Goal: Check status: Check status

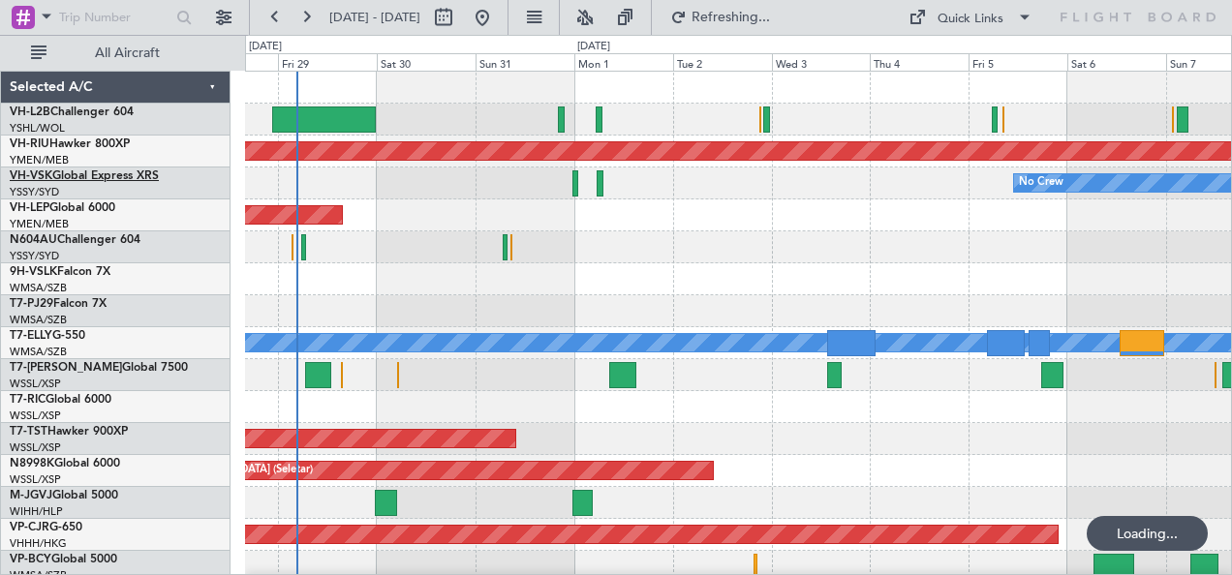
click at [93, 174] on link "VH-VSK Global Express XRS" at bounding box center [84, 176] width 149 height 12
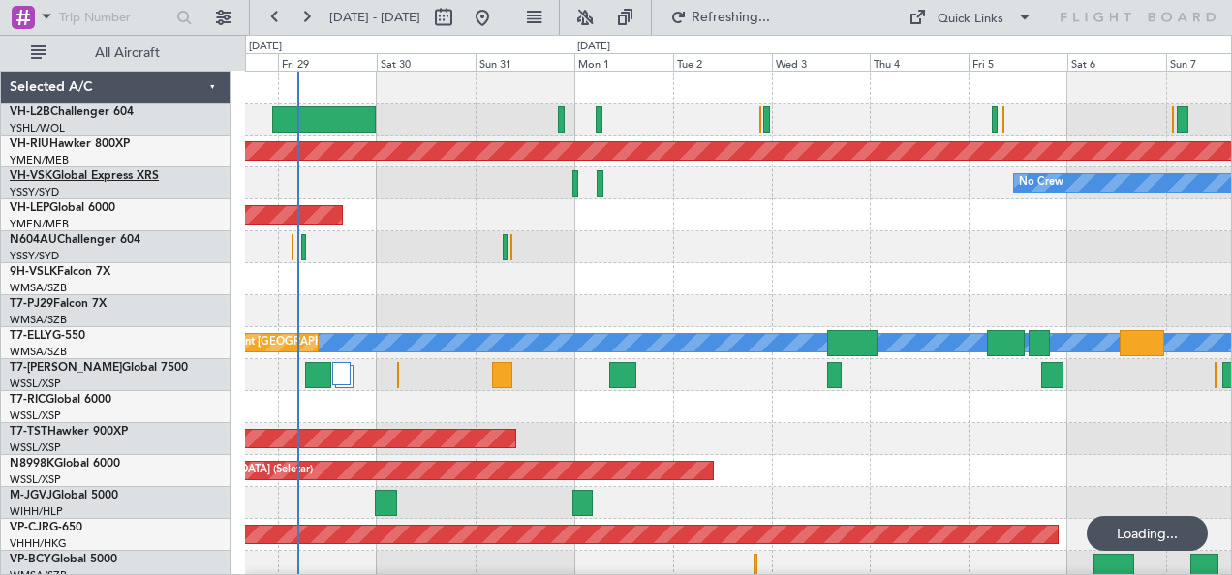
click at [64, 176] on link "VH-VSK Global Express XRS" at bounding box center [84, 176] width 149 height 12
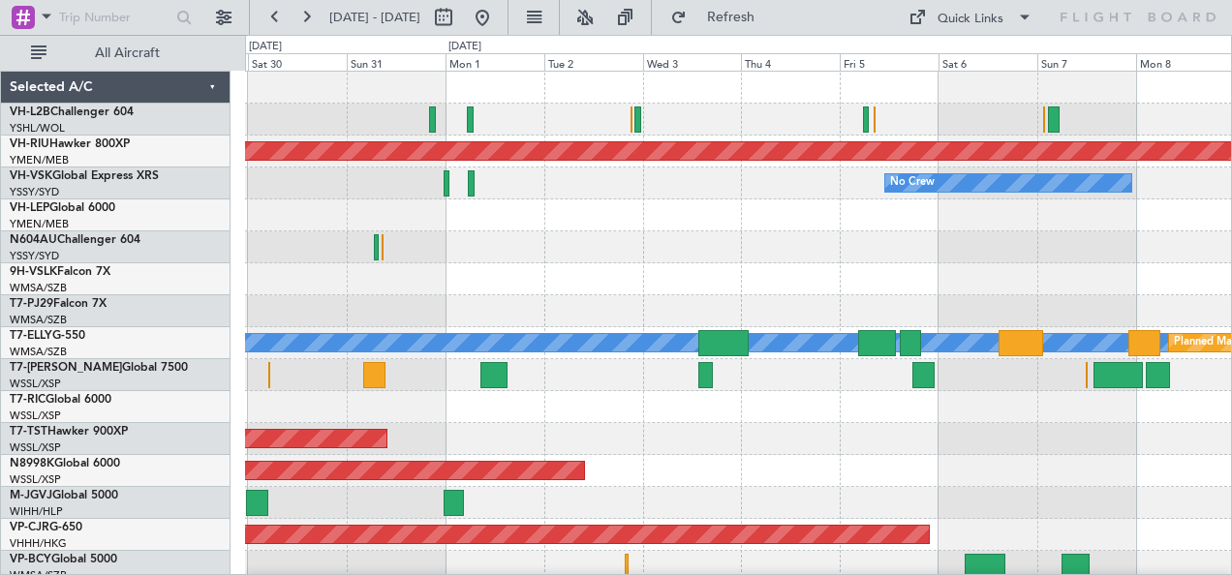
click at [273, 215] on div "Unplanned Maint Wichita (Wichita Mid-continent)" at bounding box center [738, 216] width 987 height 32
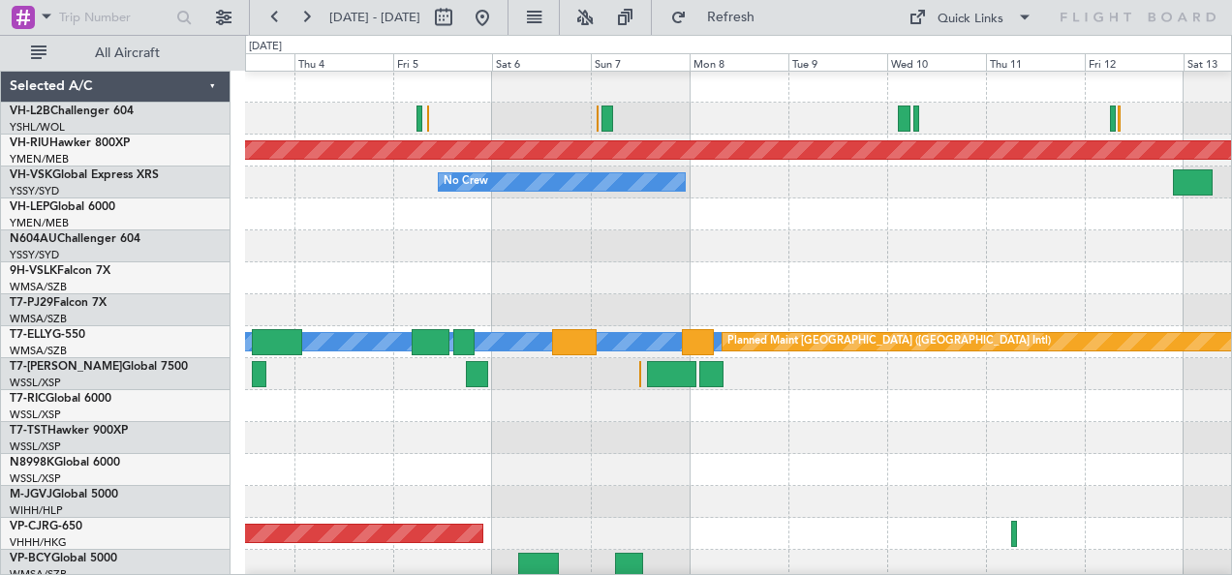
click at [461, 224] on div at bounding box center [738, 215] width 987 height 32
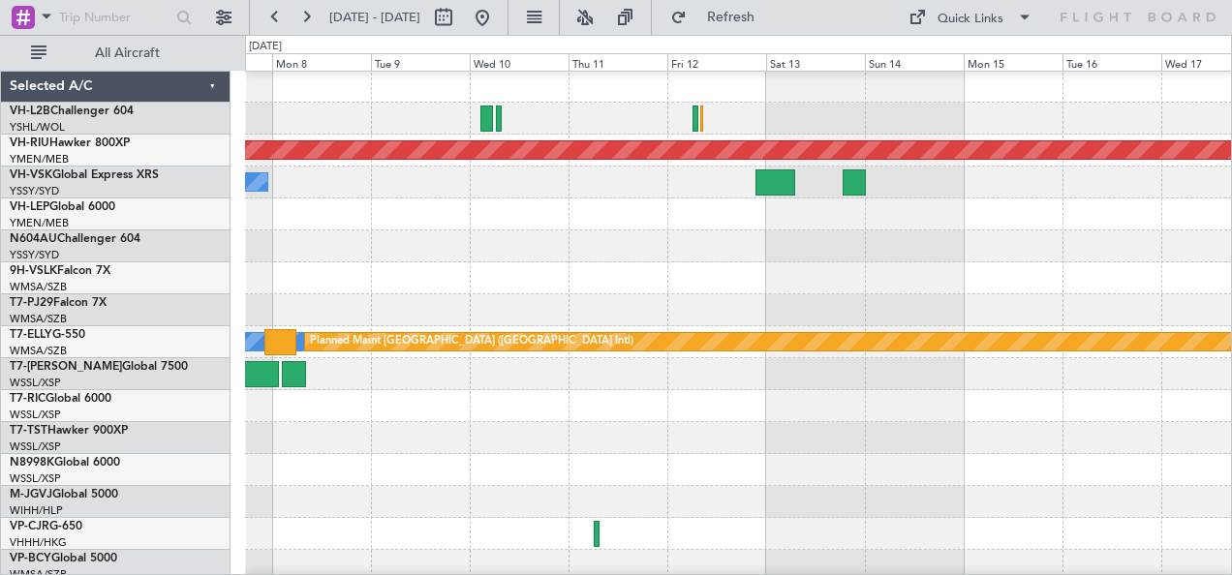
click at [238, 193] on div "Planned Maint [GEOGRAPHIC_DATA] ([GEOGRAPHIC_DATA]) No Crew [PERSON_NAME] Plann…" at bounding box center [616, 305] width 1232 height 540
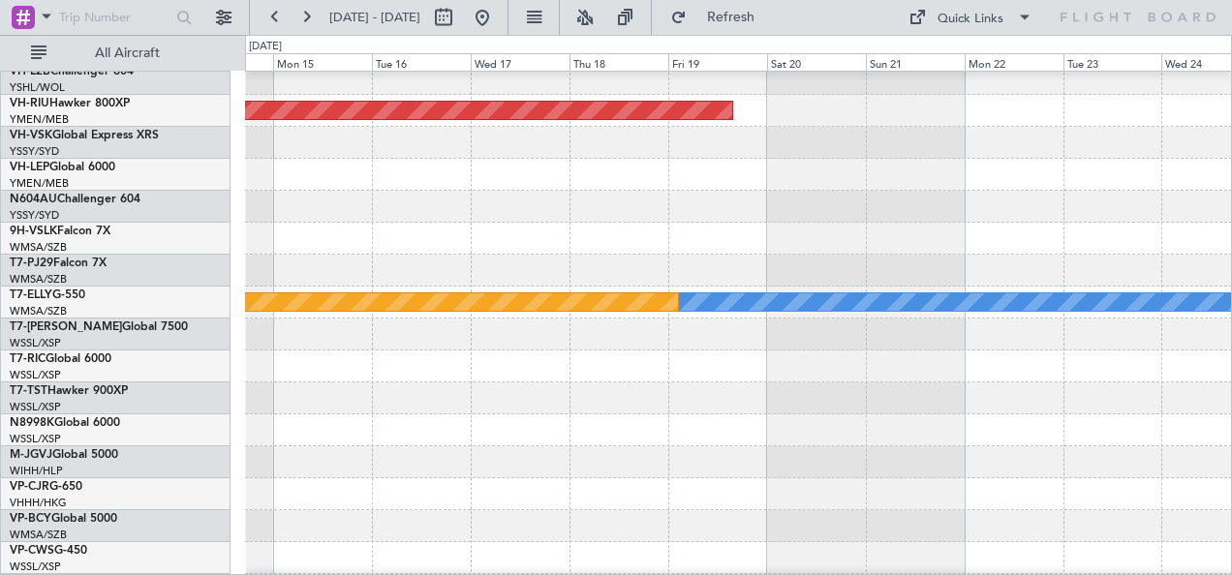
click at [403, 223] on div at bounding box center [738, 239] width 987 height 32
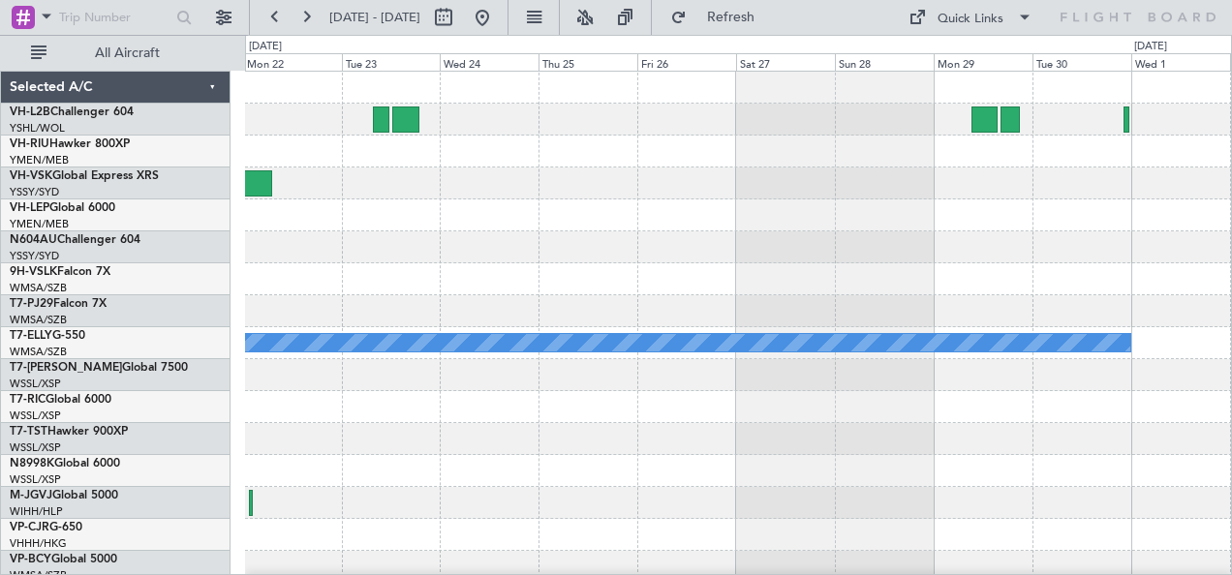
click at [132, 249] on div "Planned Maint [GEOGRAPHIC_DATA] ([GEOGRAPHIC_DATA]) [PERSON_NAME] Selected A/C …" at bounding box center [616, 305] width 1232 height 540
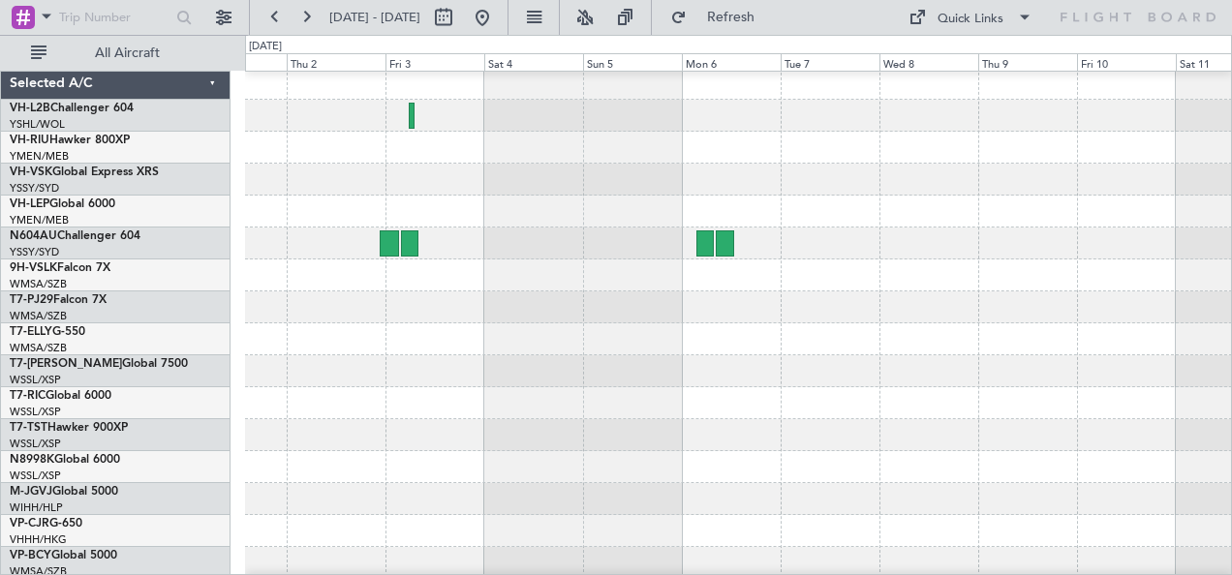
click at [225, 237] on div "[PERSON_NAME] Selected A/C VH-L2B Challenger 604 YSHL/WOL Wollongong VH-RIU Haw…" at bounding box center [616, 305] width 1232 height 540
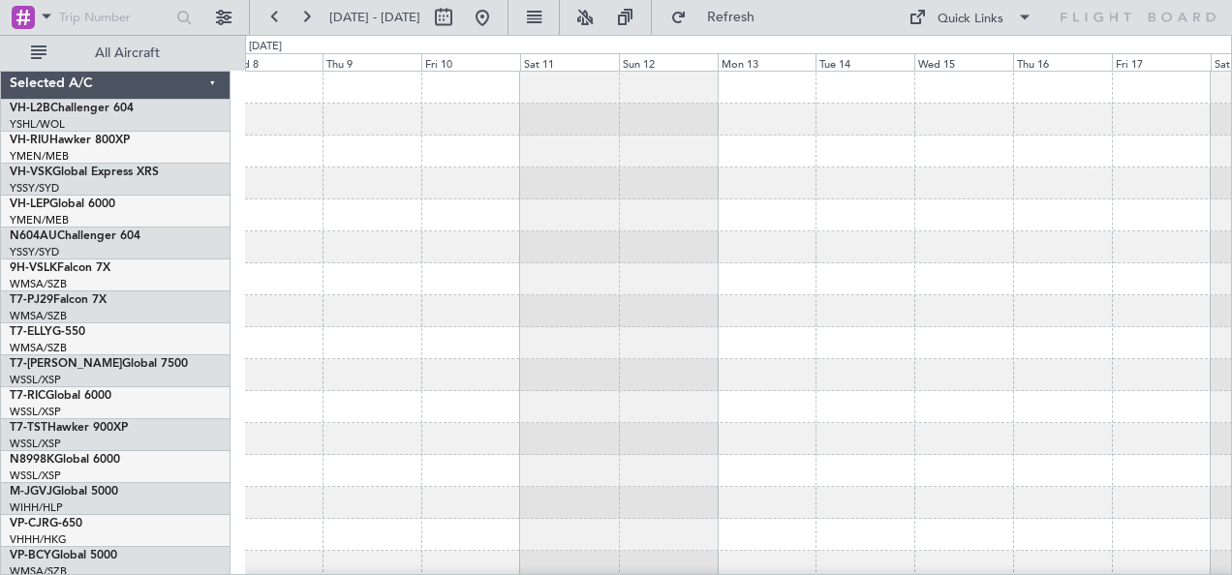
scroll to position [0, 0]
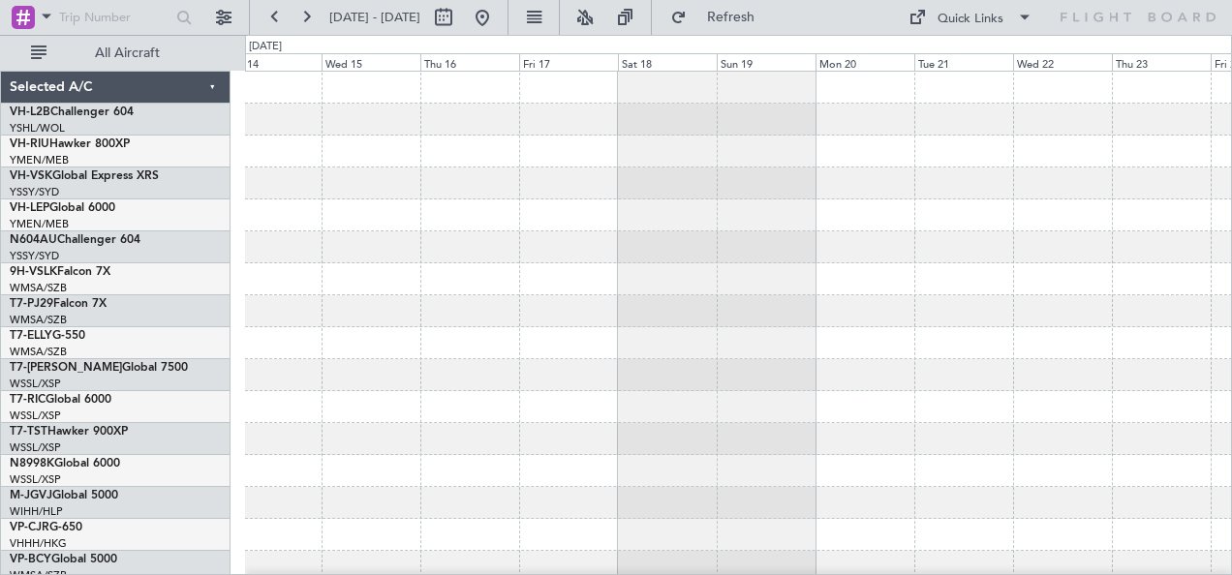
click at [395, 296] on div at bounding box center [738, 343] width 987 height 543
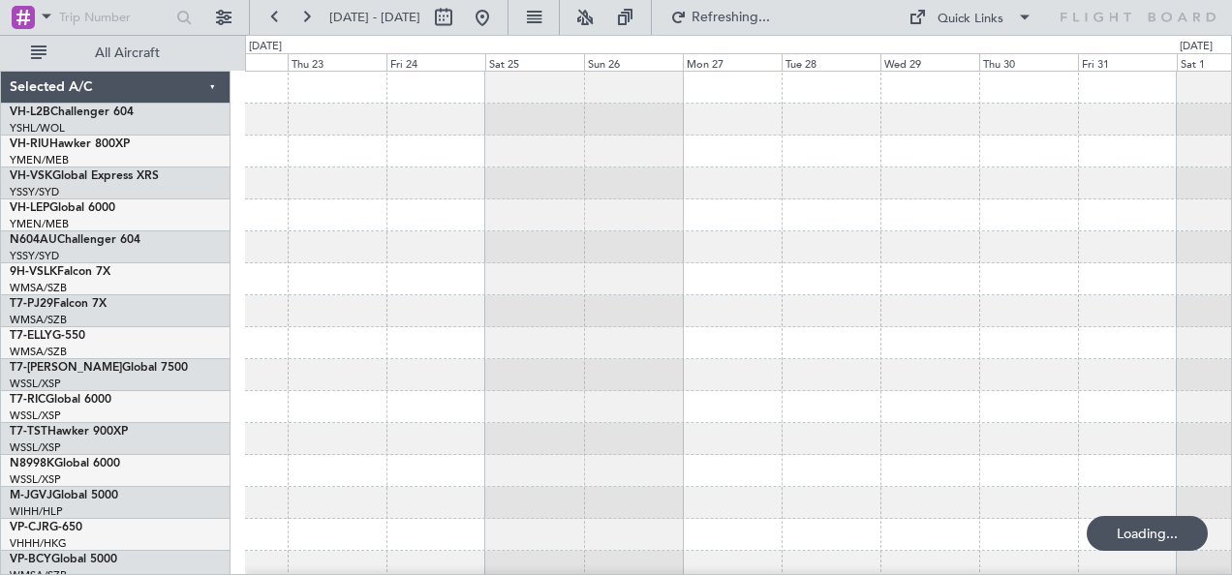
click at [279, 298] on div at bounding box center [738, 343] width 987 height 543
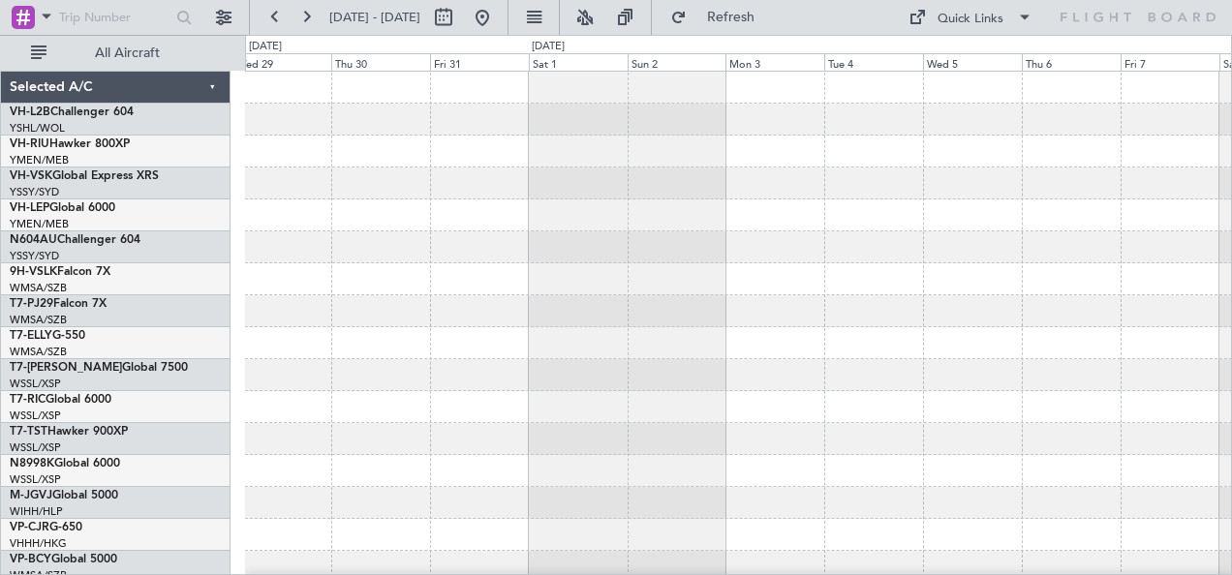
click at [271, 309] on div at bounding box center [738, 311] width 987 height 32
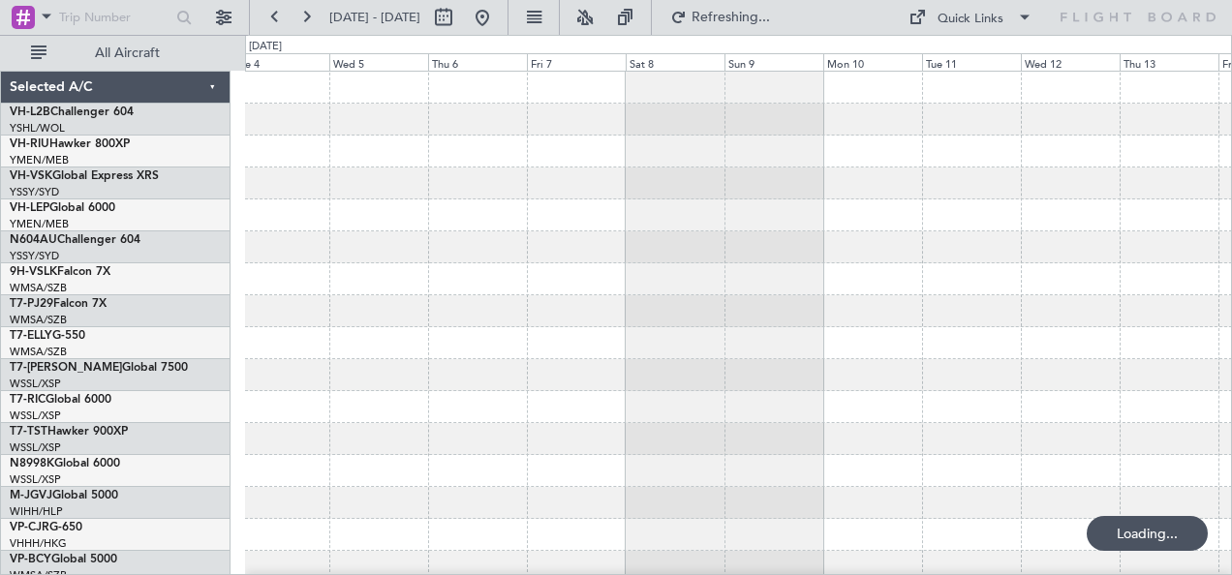
click at [544, 310] on div at bounding box center [738, 343] width 987 height 543
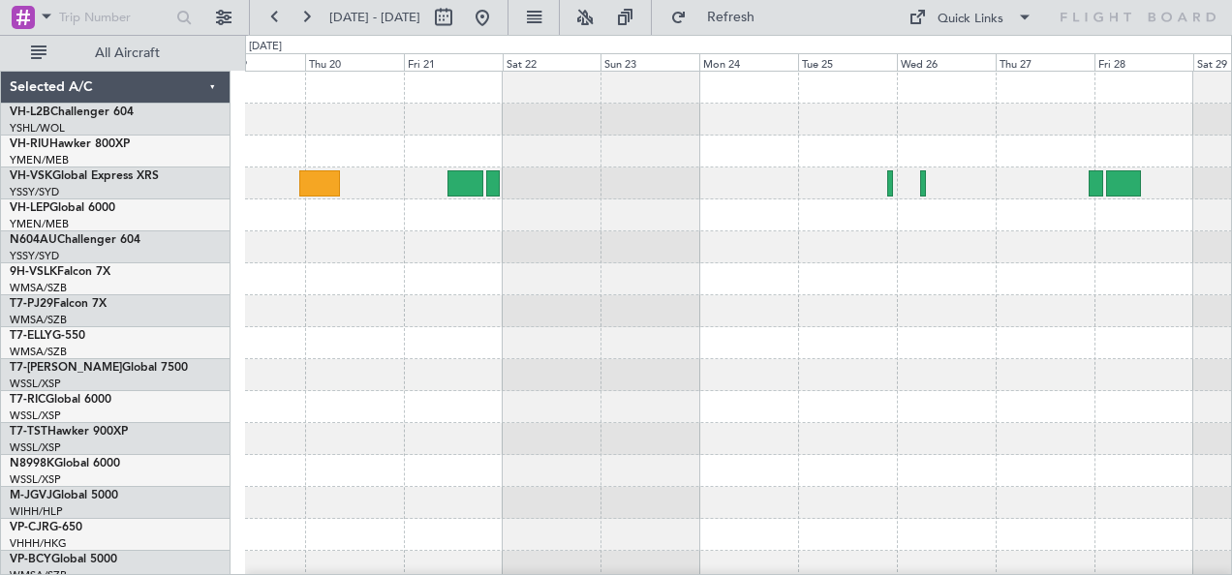
click at [446, 353] on div at bounding box center [738, 343] width 987 height 543
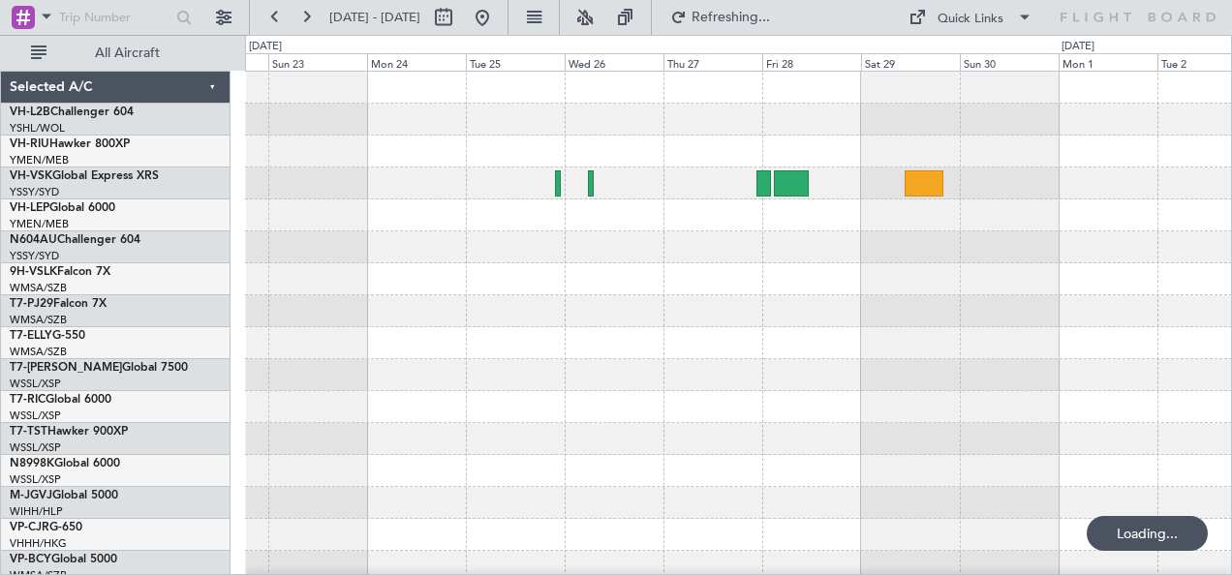
click at [754, 286] on div at bounding box center [738, 343] width 987 height 543
